Goal: Task Accomplishment & Management: Complete application form

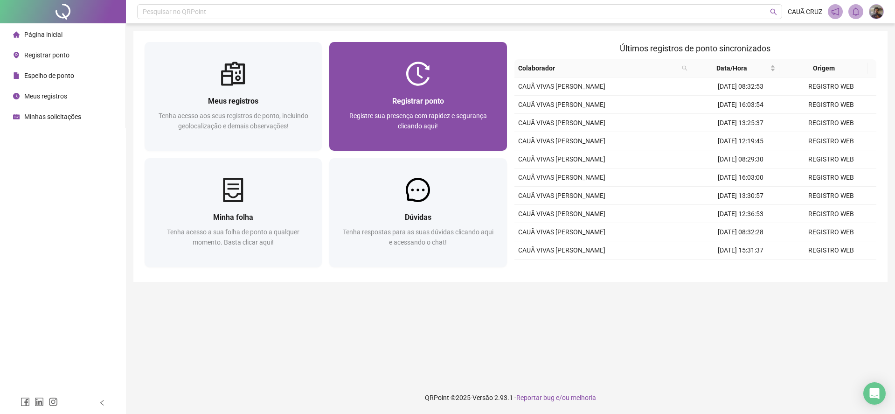
click at [423, 82] on img at bounding box center [418, 74] width 24 height 24
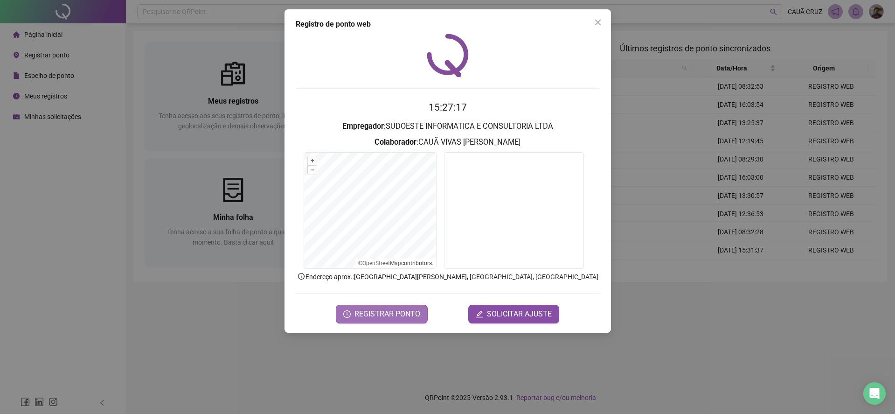
click at [399, 306] on button "REGISTRAR PONTO" at bounding box center [382, 314] width 92 height 19
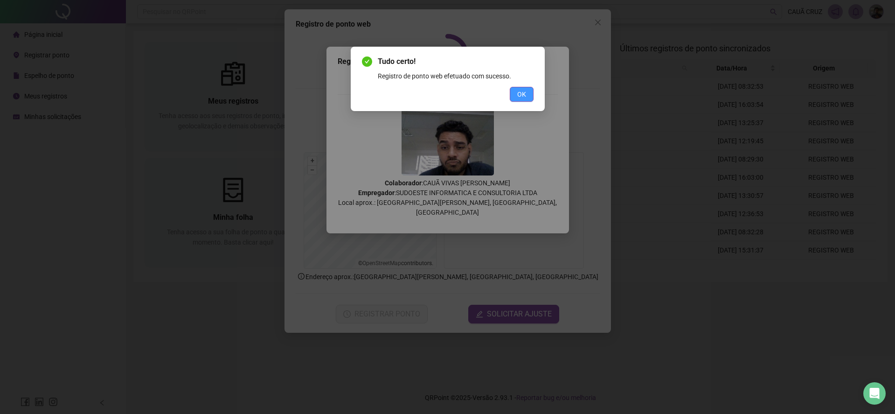
click at [523, 93] on span "OK" at bounding box center [521, 94] width 9 height 10
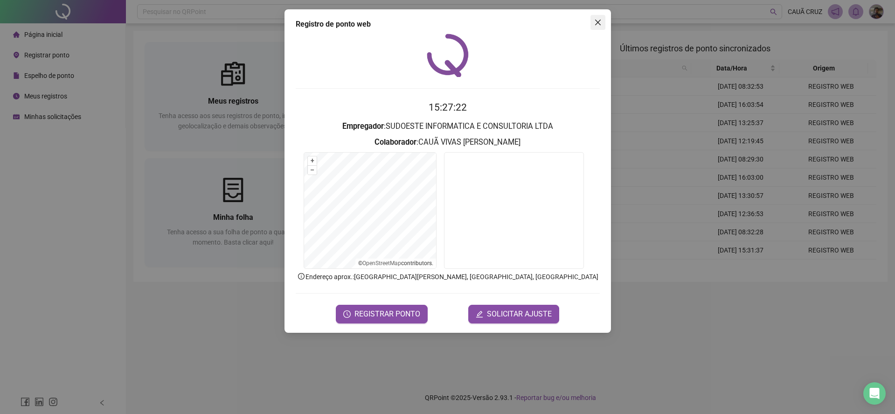
click at [596, 21] on icon "close" at bounding box center [598, 23] width 6 height 6
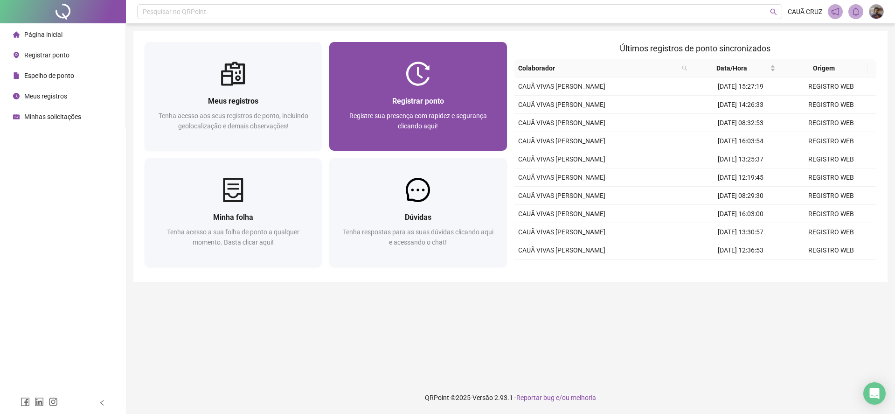
click at [451, 79] on div at bounding box center [417, 74] width 177 height 24
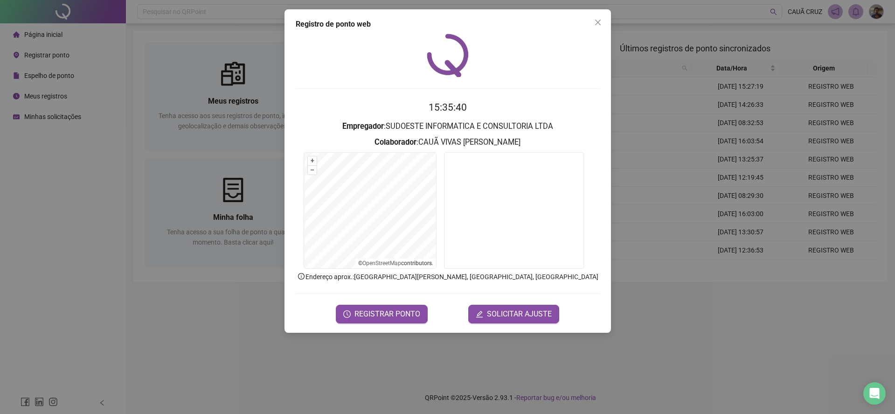
click at [399, 334] on div "Registro de ponto web 15:35:40 Empregador : SUDOESTE INFORMATICA E CONSULTORIA …" at bounding box center [447, 207] width 895 height 414
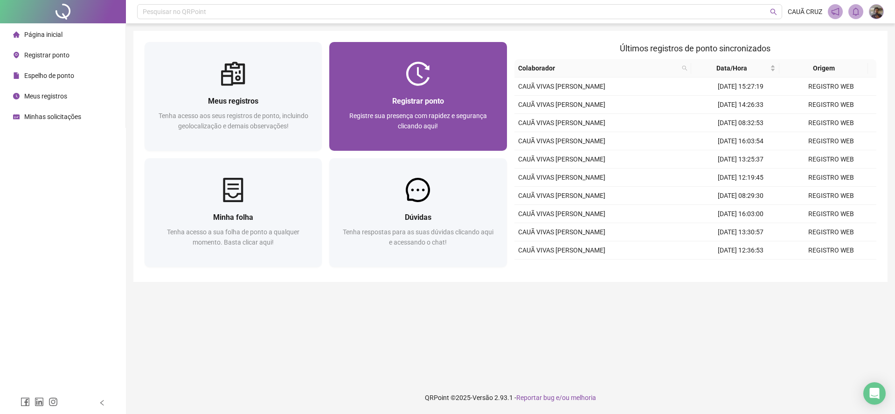
click at [429, 72] on img at bounding box center [418, 74] width 24 height 24
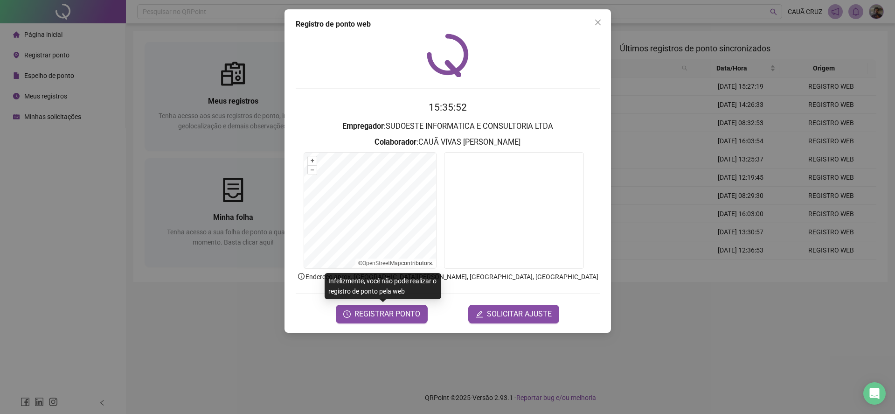
click at [583, 98] on div "15:35:52 Empregador : SUDOESTE INFORMATICA E CONSULTORIA LTDA Colaborador : CAU…" at bounding box center [448, 179] width 304 height 290
click at [597, 22] on icon "close" at bounding box center [598, 23] width 6 height 6
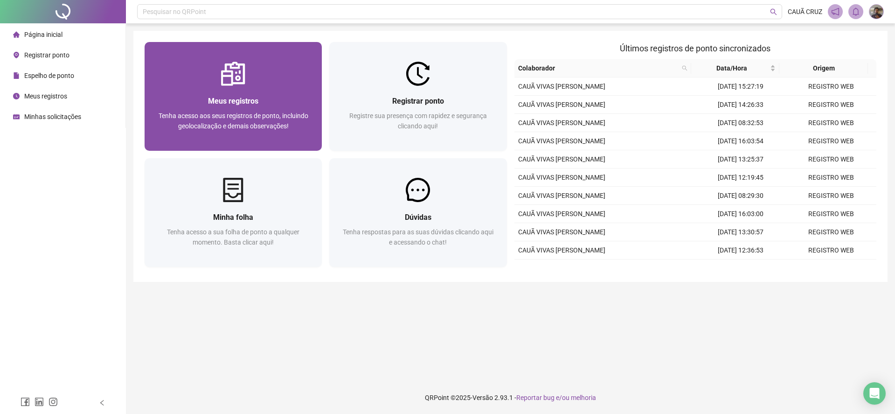
click at [235, 91] on div "Meus registros Tenha acesso aos seus registros de ponto, incluindo geolocalizaç…" at bounding box center [233, 118] width 177 height 65
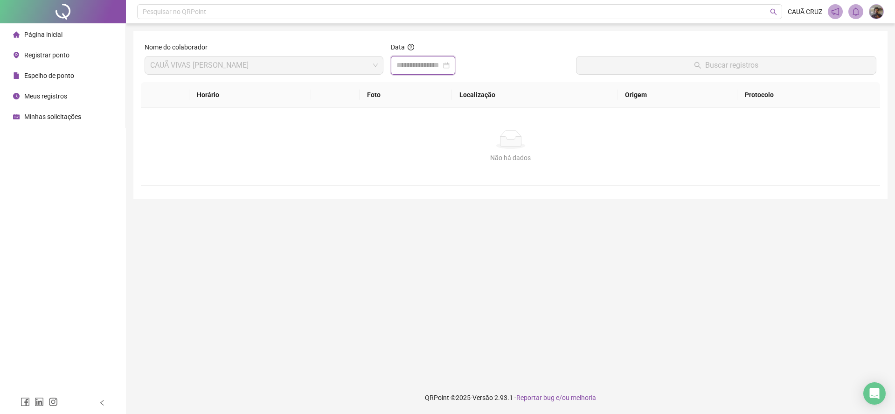
click at [424, 64] on input at bounding box center [419, 65] width 45 height 11
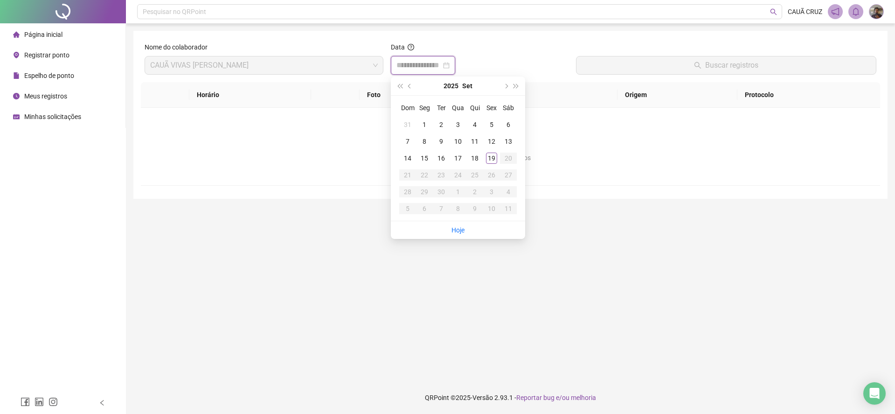
click at [455, 63] on div at bounding box center [423, 65] width 64 height 19
type input "**********"
click at [489, 158] on div "19" at bounding box center [491, 158] width 11 height 11
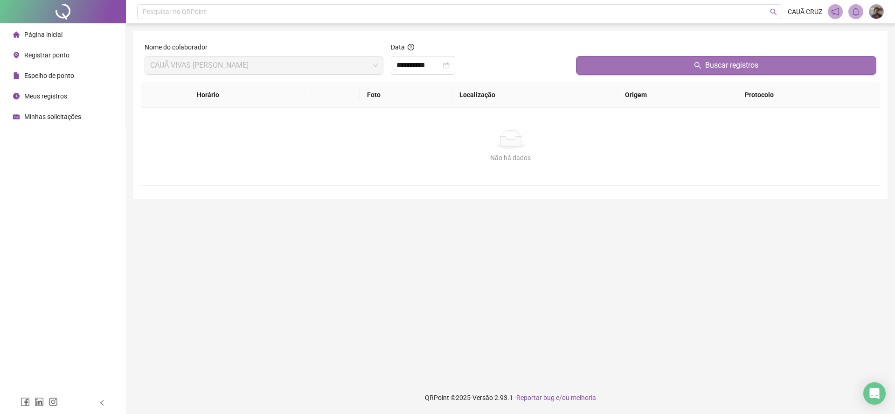
click at [594, 66] on button "Buscar registros" at bounding box center [726, 65] width 300 height 19
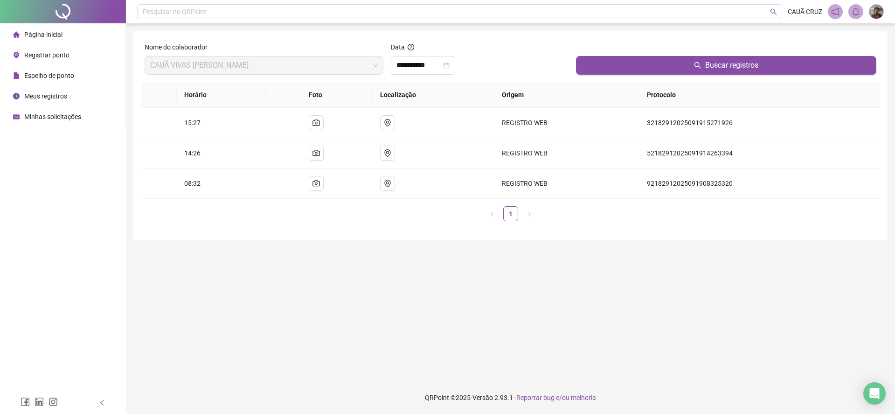
click at [54, 36] on span "Página inicial" at bounding box center [43, 34] width 38 height 7
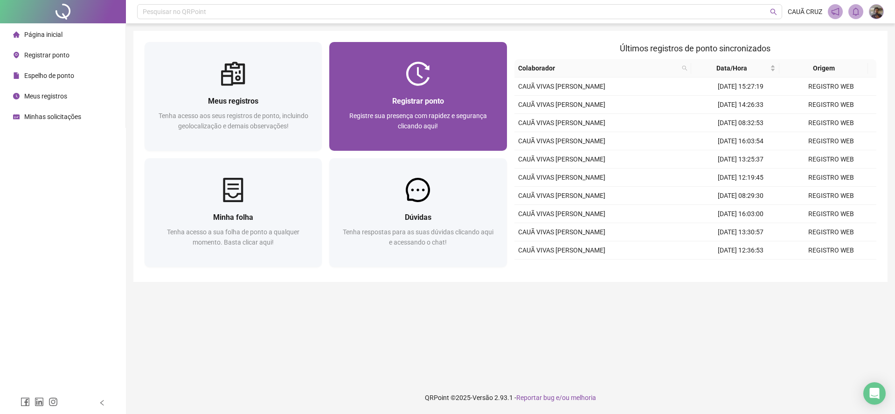
click at [436, 89] on div "Registrar ponto Registre sua presença com rapidez e segurança clicando aqui!" at bounding box center [417, 118] width 177 height 65
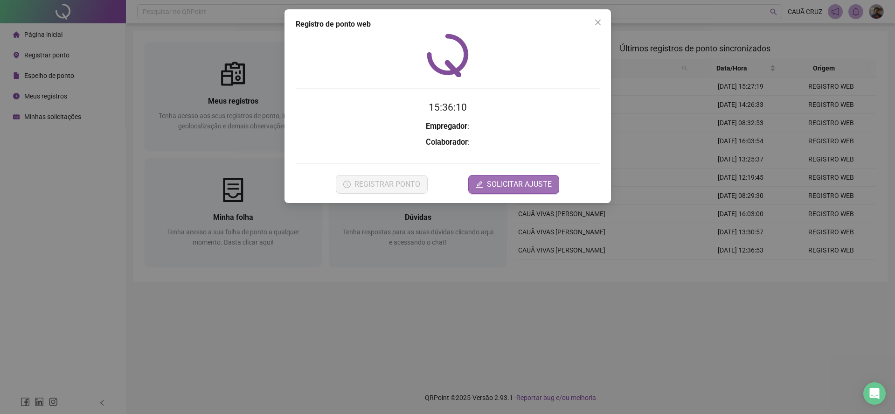
click at [530, 188] on span "SOLICITAR AJUSTE" at bounding box center [519, 184] width 65 height 11
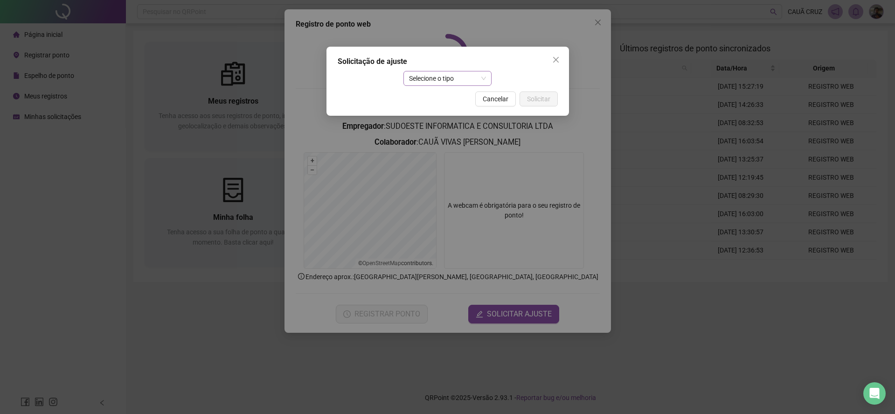
click at [459, 78] on span "Selecione o tipo" at bounding box center [447, 78] width 77 height 14
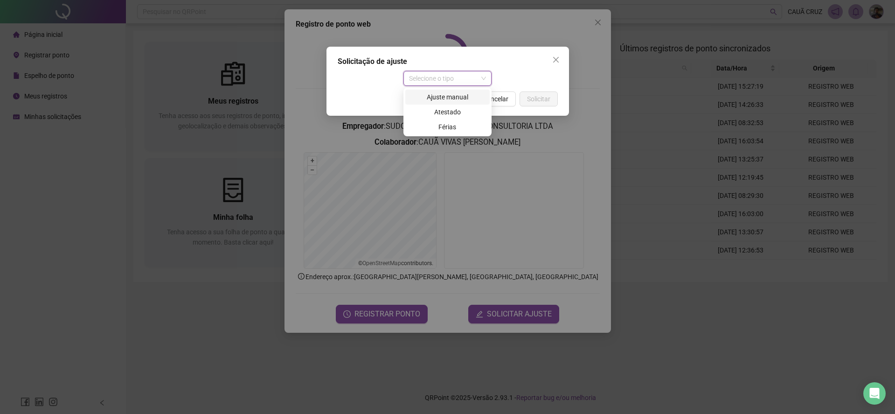
click at [457, 96] on div "Ajuste manual" at bounding box center [447, 97] width 73 height 10
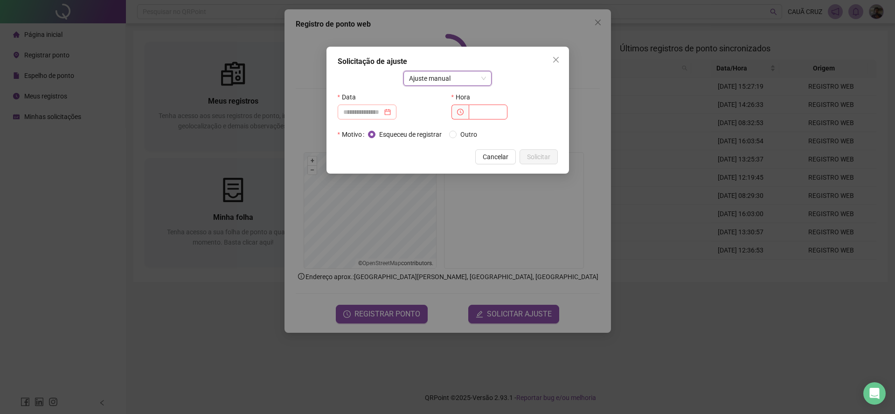
click at [374, 104] on div at bounding box center [367, 111] width 59 height 15
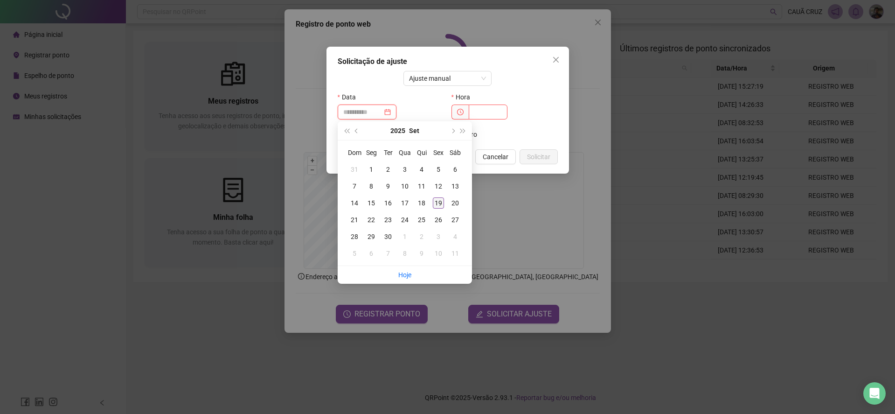
type input "**********"
click at [437, 202] on div "19" at bounding box center [438, 202] width 11 height 11
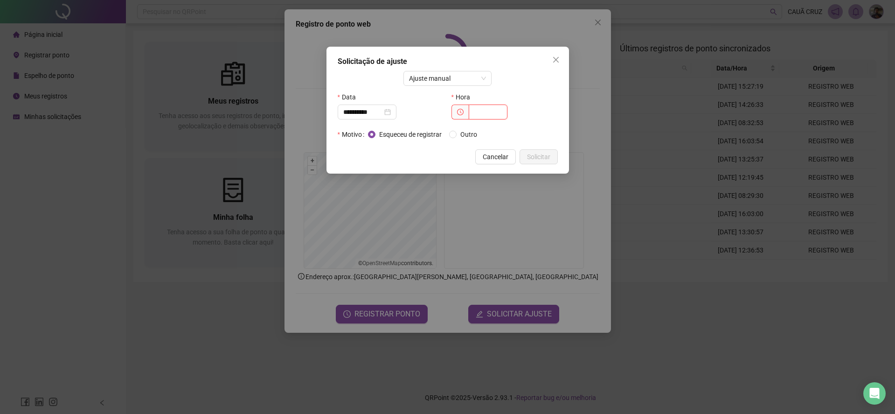
click at [482, 107] on input "text" at bounding box center [488, 111] width 39 height 15
type input "*****"
click at [528, 151] on button "Solicitar" at bounding box center [539, 156] width 38 height 15
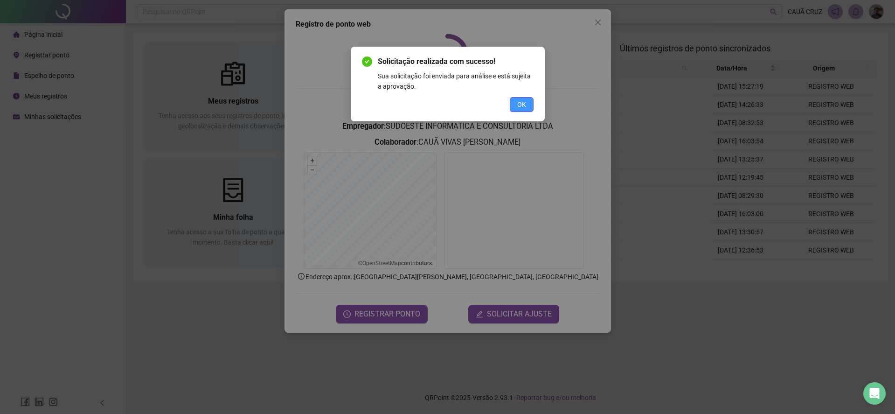
click at [524, 98] on button "OK" at bounding box center [522, 104] width 24 height 15
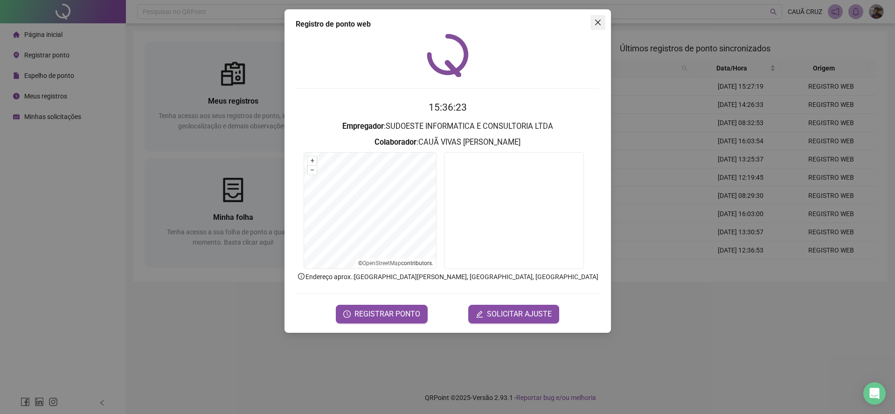
click at [600, 23] on icon "close" at bounding box center [597, 22] width 7 height 7
